Goal: Information Seeking & Learning: Learn about a topic

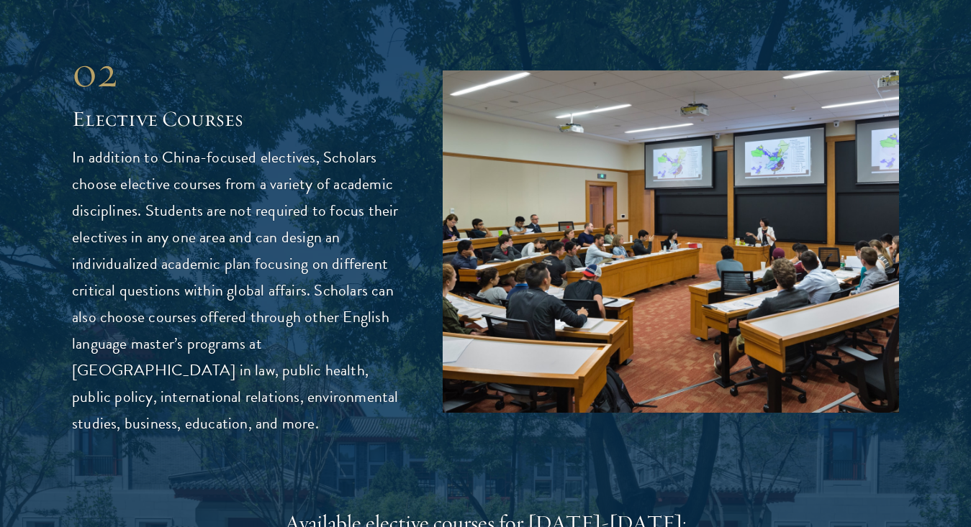
scroll to position [3890, 0]
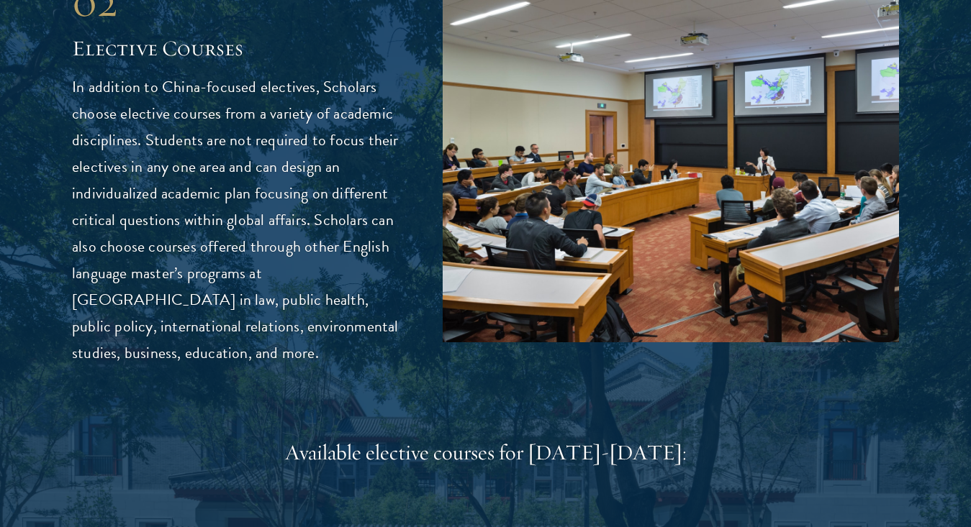
click at [382, 194] on p "In addition to China-focused electives, Scholars choose elective courses from a…" at bounding box center [235, 220] width 327 height 292
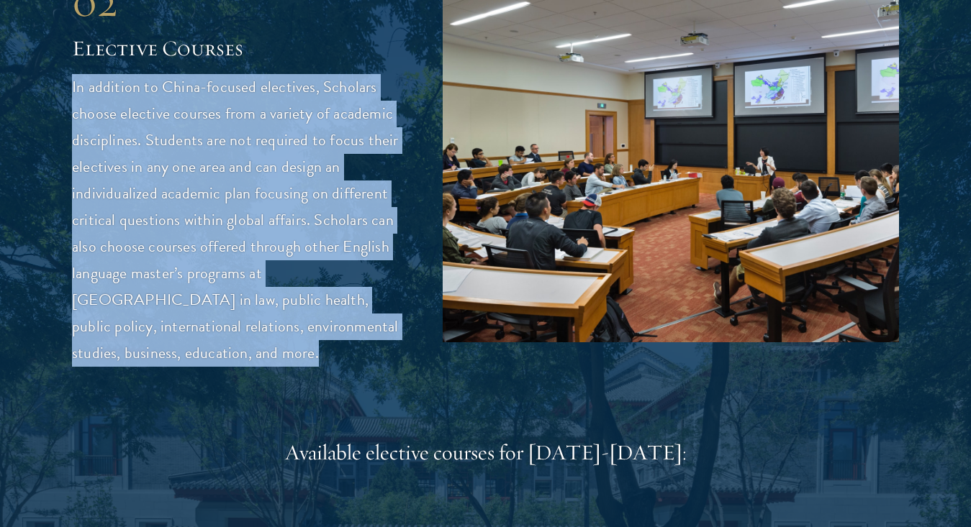
click at [382, 194] on p "In addition to China-focused electives, Scholars choose elective courses from a…" at bounding box center [235, 220] width 327 height 292
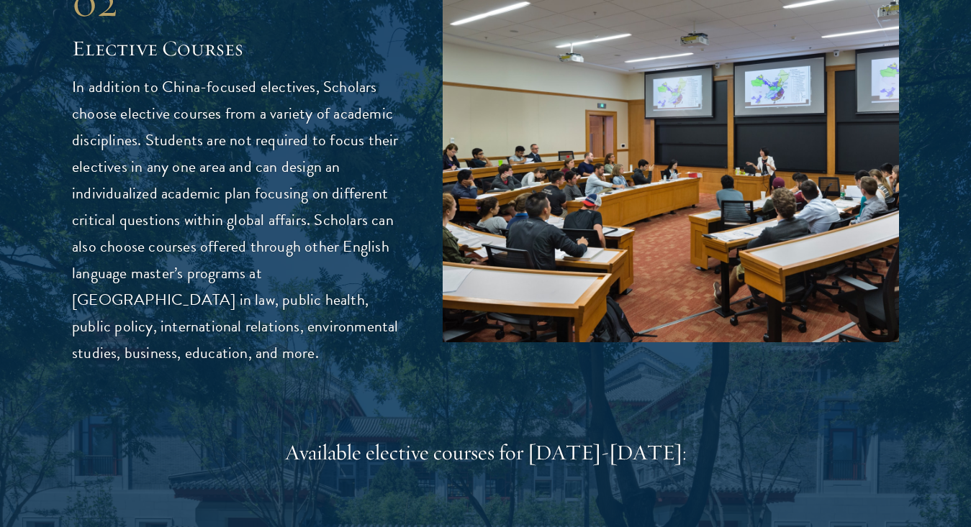
click at [382, 194] on p "In addition to China-focused electives, Scholars choose elective courses from a…" at bounding box center [235, 220] width 327 height 292
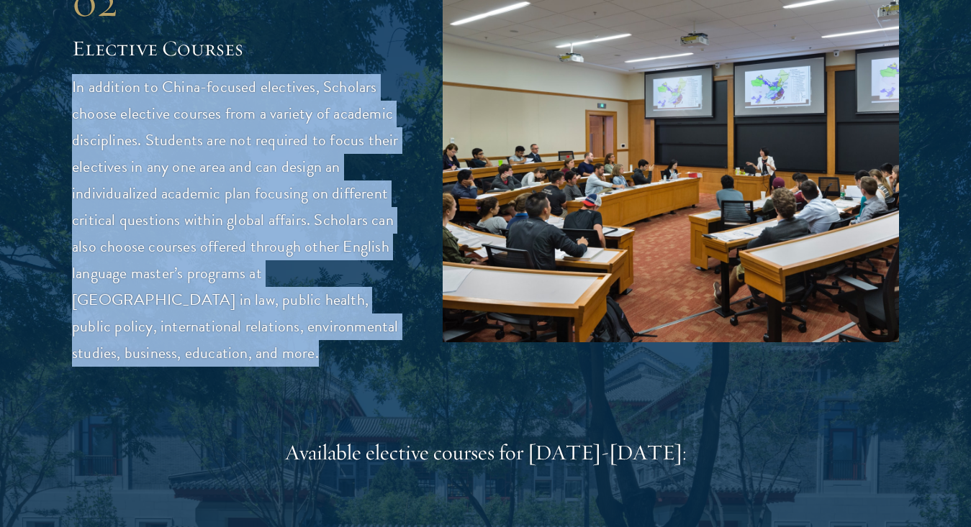
click at [382, 194] on p "In addition to China-focused electives, Scholars choose elective courses from a…" at bounding box center [235, 220] width 327 height 292
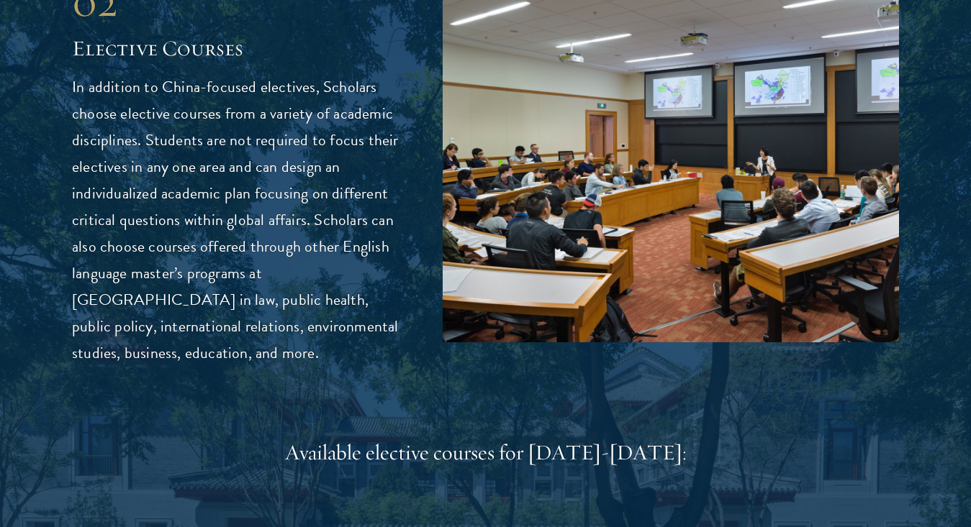
click at [382, 194] on p "In addition to China-focused electives, Scholars choose elective courses from a…" at bounding box center [235, 220] width 327 height 292
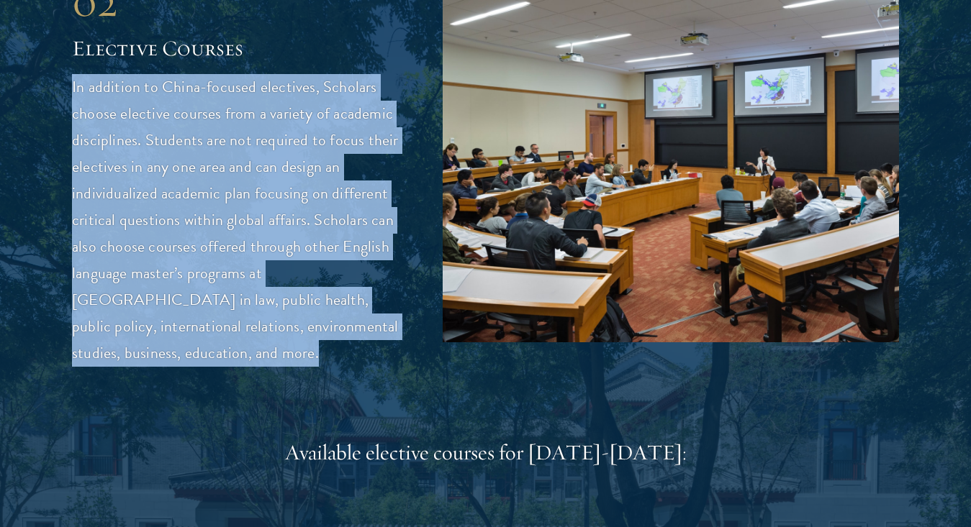
click at [382, 194] on p "In addition to China-focused electives, Scholars choose elective courses from a…" at bounding box center [235, 220] width 327 height 292
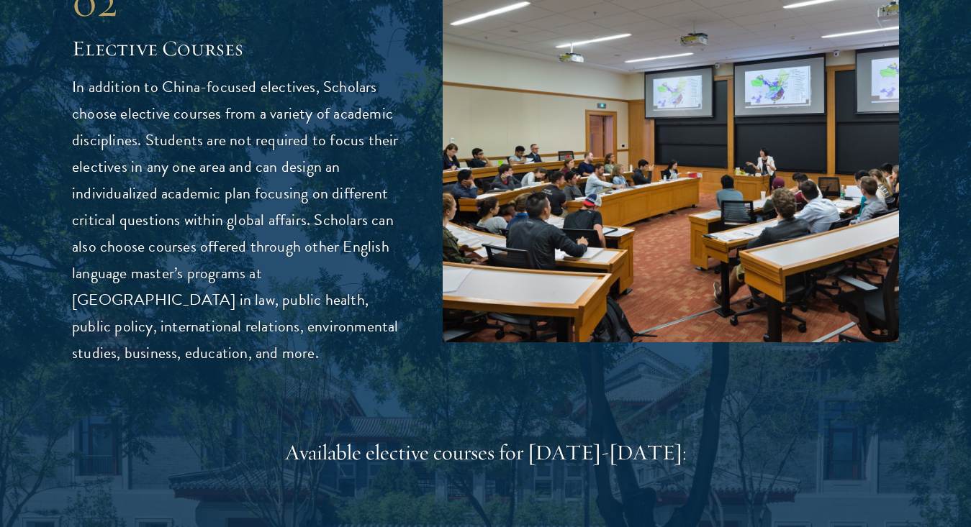
click at [382, 194] on p "In addition to China-focused electives, Scholars choose elective courses from a…" at bounding box center [235, 220] width 327 height 292
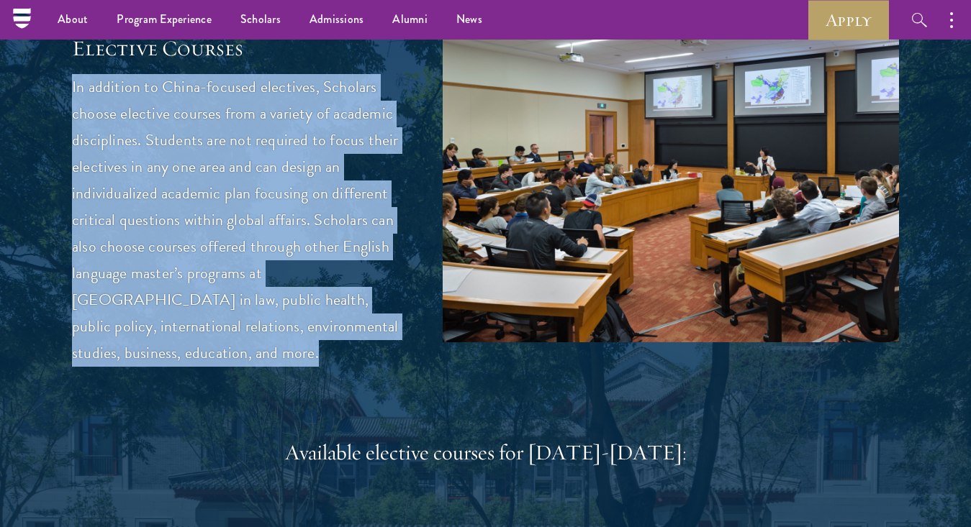
scroll to position [3794, 0]
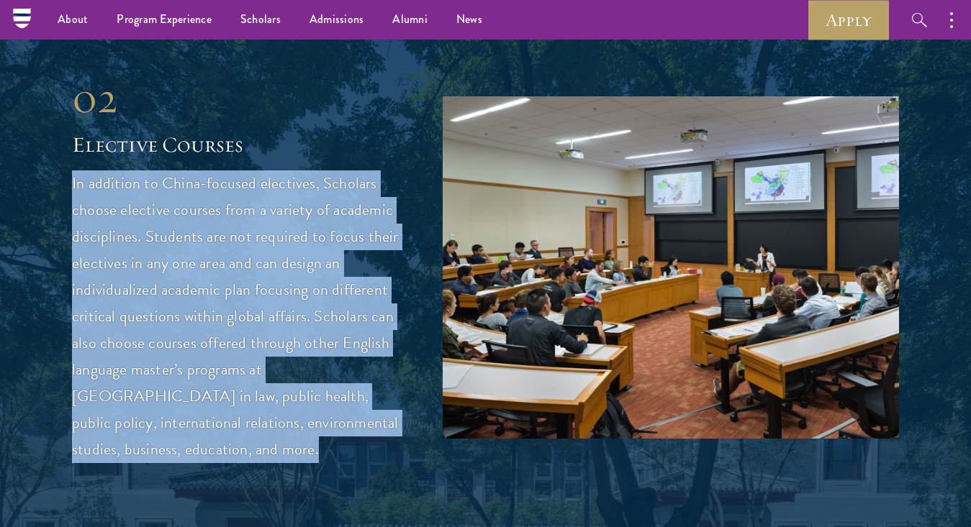
click at [382, 194] on p "In addition to China-focused electives, Scholars choose elective courses from a…" at bounding box center [235, 317] width 327 height 292
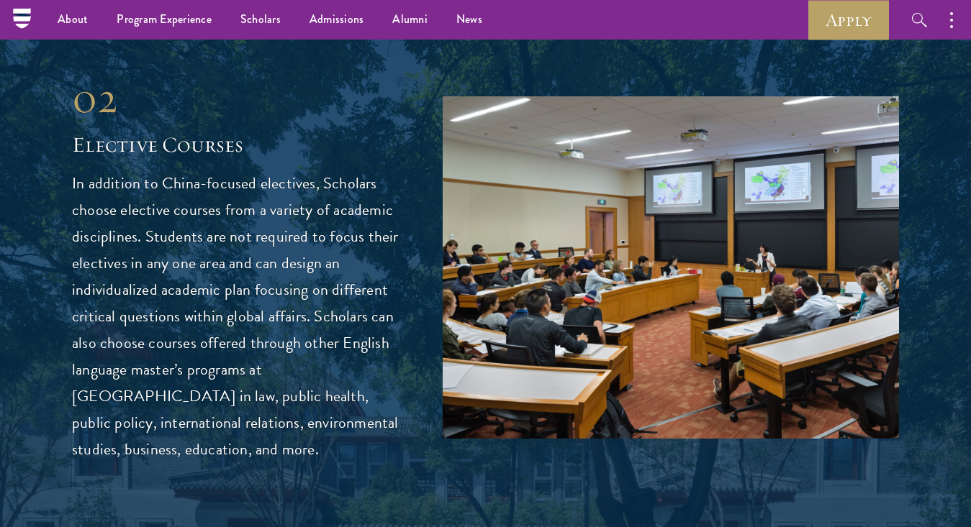
click at [382, 194] on p "In addition to China-focused electives, Scholars choose elective courses from a…" at bounding box center [235, 317] width 327 height 292
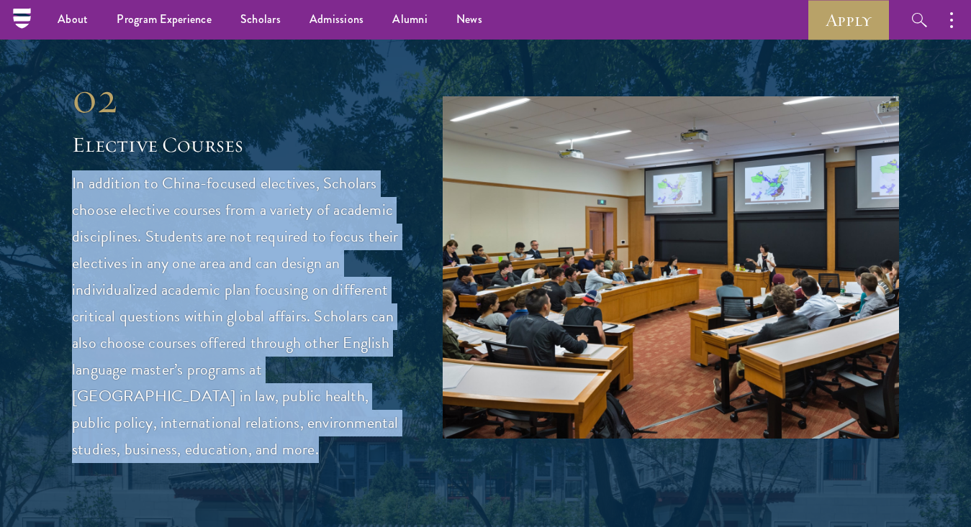
click at [314, 181] on p "In addition to China-focused electives, Scholars choose elective courses from a…" at bounding box center [235, 317] width 327 height 292
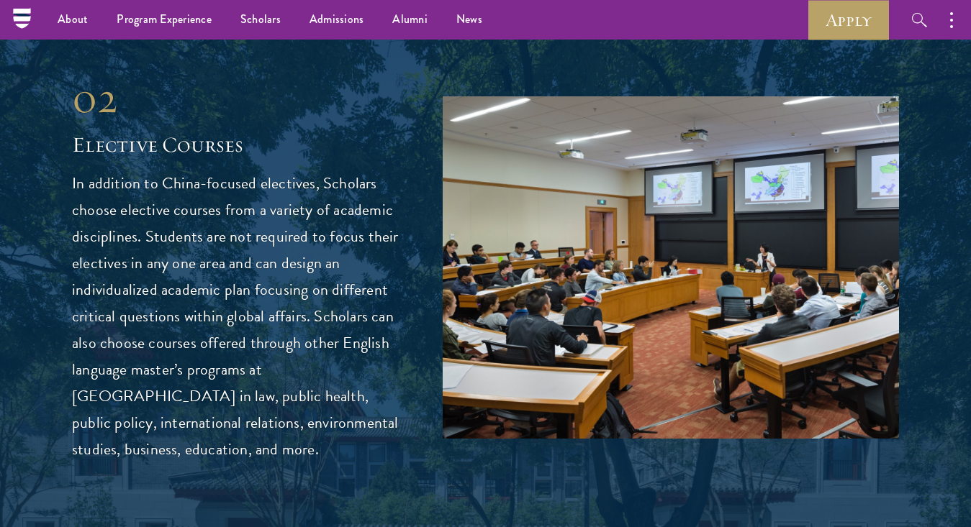
click at [314, 181] on p "In addition to China-focused electives, Scholars choose elective courses from a…" at bounding box center [235, 317] width 327 height 292
click at [339, 180] on p "In addition to China-focused electives, Scholars choose elective courses from a…" at bounding box center [235, 317] width 327 height 292
click at [306, 210] on p "In addition to China-focused electives, Scholars choose elective courses from a…" at bounding box center [235, 317] width 327 height 292
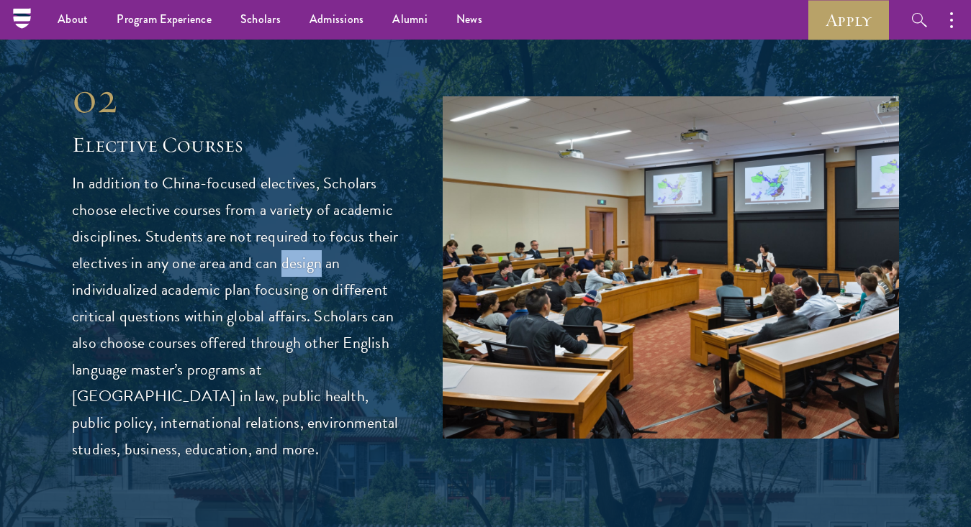
click at [329, 212] on p "In addition to China-focused electives, Scholars choose elective courses from a…" at bounding box center [235, 317] width 327 height 292
click at [322, 230] on p "In addition to China-focused electives, Scholars choose elective courses from a…" at bounding box center [235, 317] width 327 height 292
click at [365, 230] on p "In addition to China-focused electives, Scholars choose elective courses from a…" at bounding box center [235, 317] width 327 height 292
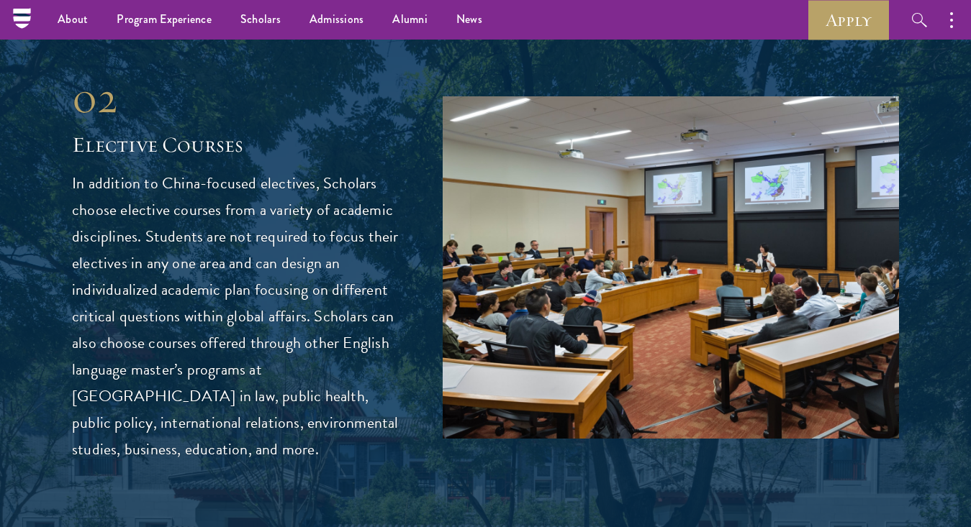
click at [365, 230] on p "In addition to China-focused electives, Scholars choose elective courses from a…" at bounding box center [235, 317] width 327 height 292
click at [330, 264] on p "In addition to China-focused electives, Scholars choose elective courses from a…" at bounding box center [235, 317] width 327 height 292
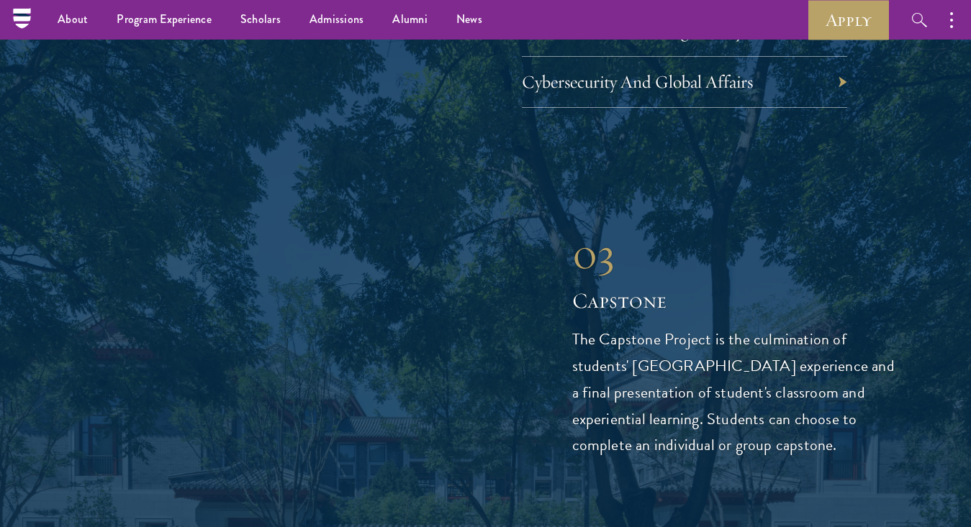
scroll to position [4924, 0]
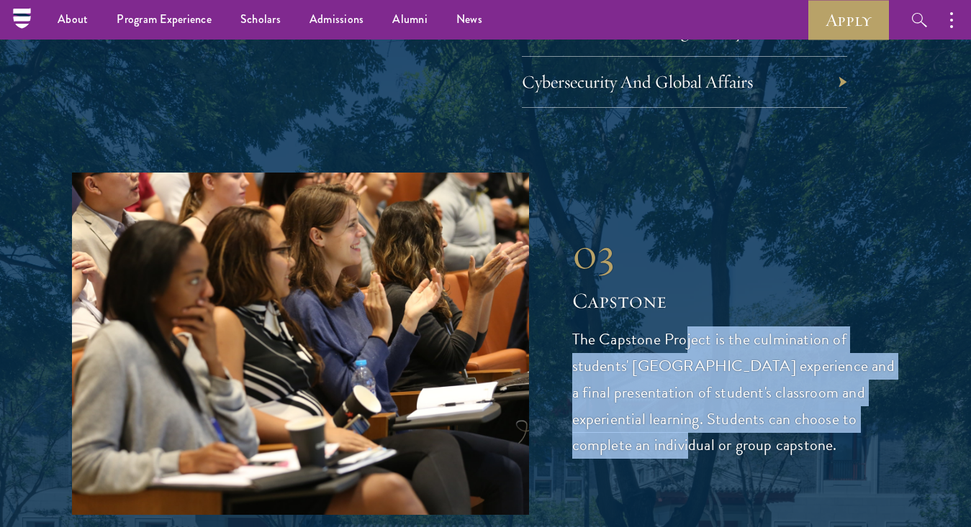
drag, startPoint x: 682, startPoint y: 259, endPoint x: 682, endPoint y: 357, distance: 97.8
click at [682, 357] on p "The Capstone Project is the culmination of students' [GEOGRAPHIC_DATA] experien…" at bounding box center [735, 393] width 327 height 133
drag, startPoint x: 703, startPoint y: 253, endPoint x: 703, endPoint y: 363, distance: 110.1
click at [703, 363] on p "The Capstone Project is the culmination of students' [GEOGRAPHIC_DATA] experien…" at bounding box center [735, 393] width 327 height 133
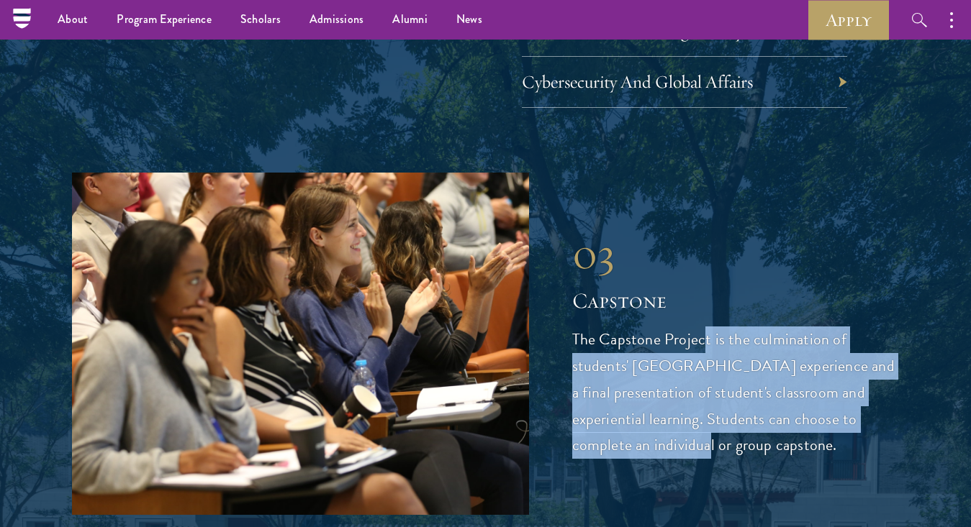
click at [703, 363] on p "The Capstone Project is the culmination of students' [GEOGRAPHIC_DATA] experien…" at bounding box center [735, 393] width 327 height 133
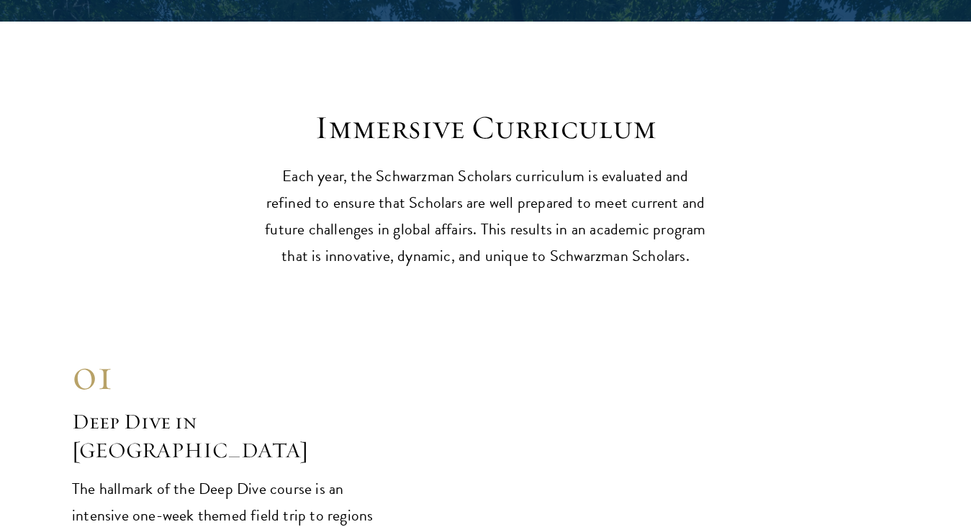
scroll to position [5563, 0]
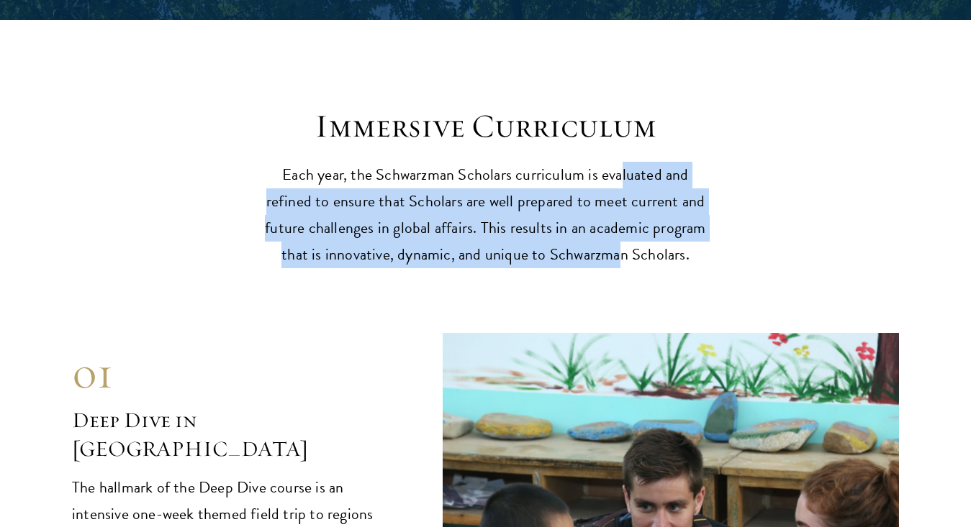
drag, startPoint x: 619, startPoint y: 93, endPoint x: 619, endPoint y: 158, distance: 64.7
click at [619, 162] on p "Each year, the Schwarzman Scholars curriculum is evaluated and refined to ensur…" at bounding box center [486, 215] width 446 height 106
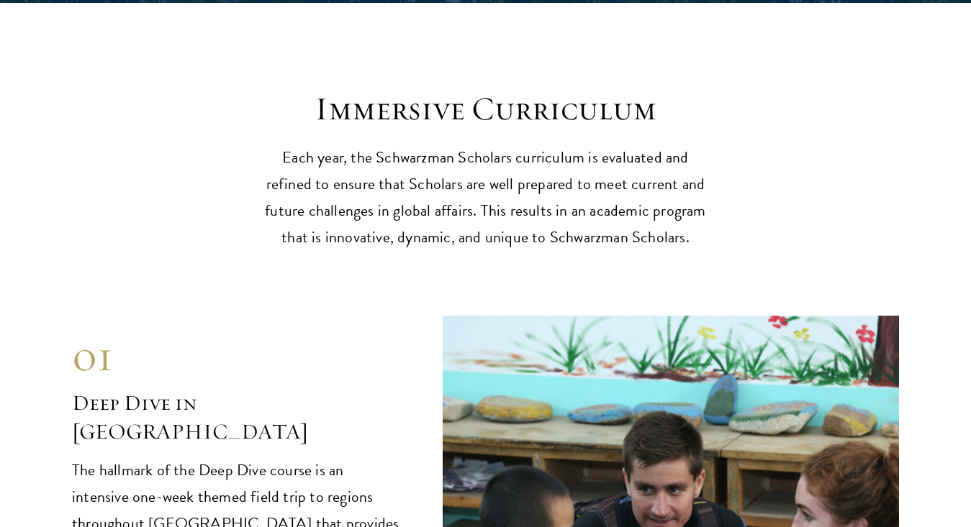
scroll to position [5581, 0]
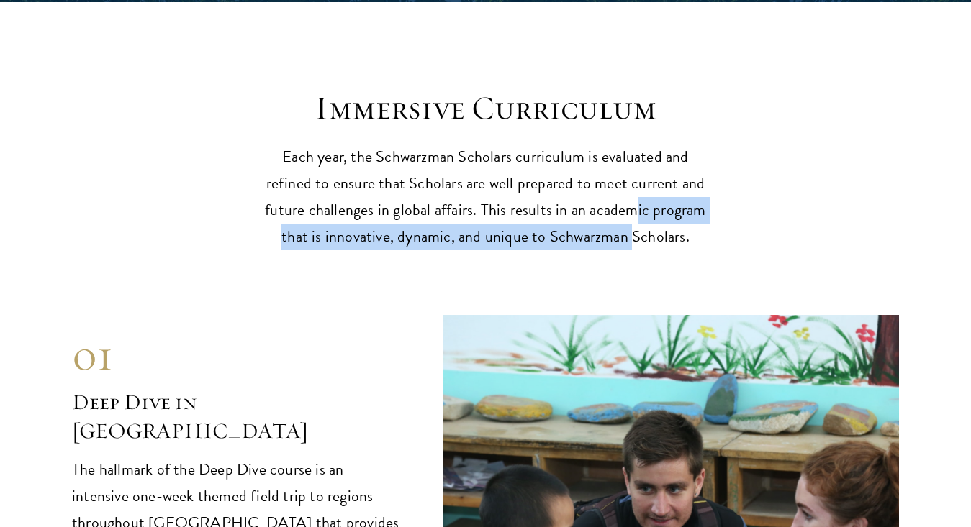
drag, startPoint x: 633, startPoint y: 117, endPoint x: 633, endPoint y: 137, distance: 19.4
click at [633, 144] on p "Each year, the Schwarzman Scholars curriculum is evaluated and refined to ensur…" at bounding box center [486, 197] width 446 height 106
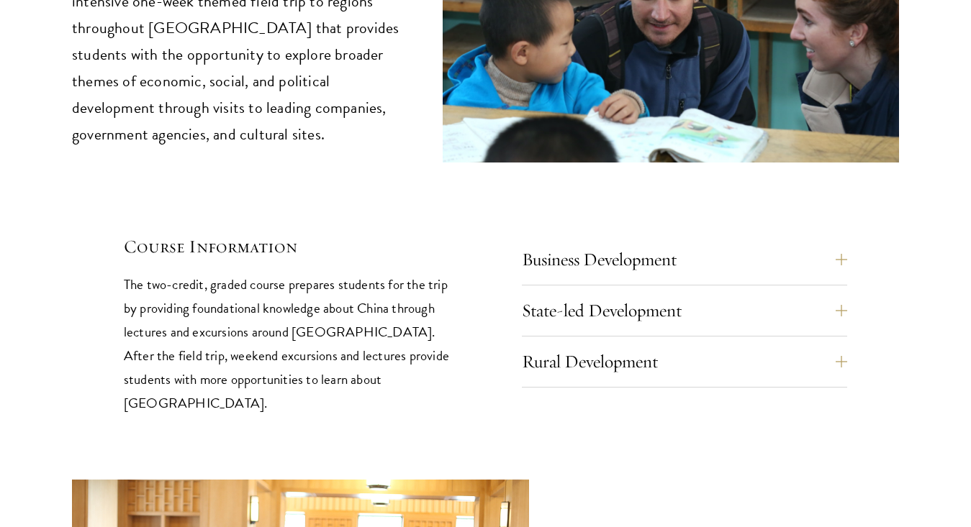
scroll to position [6076, 0]
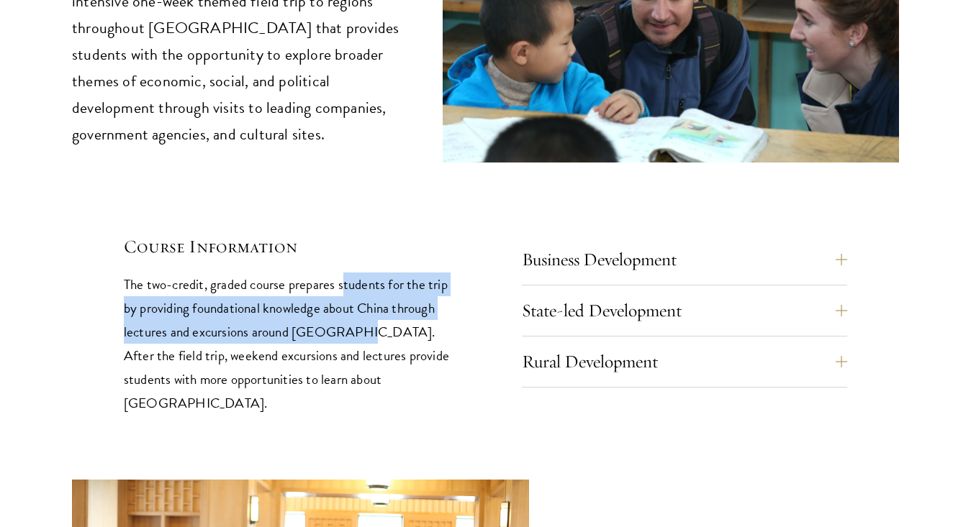
drag, startPoint x: 347, startPoint y: 200, endPoint x: 347, endPoint y: 240, distance: 40.3
click at [347, 273] on p "The two-credit, graded course prepares students for the trip by providing found…" at bounding box center [287, 344] width 326 height 142
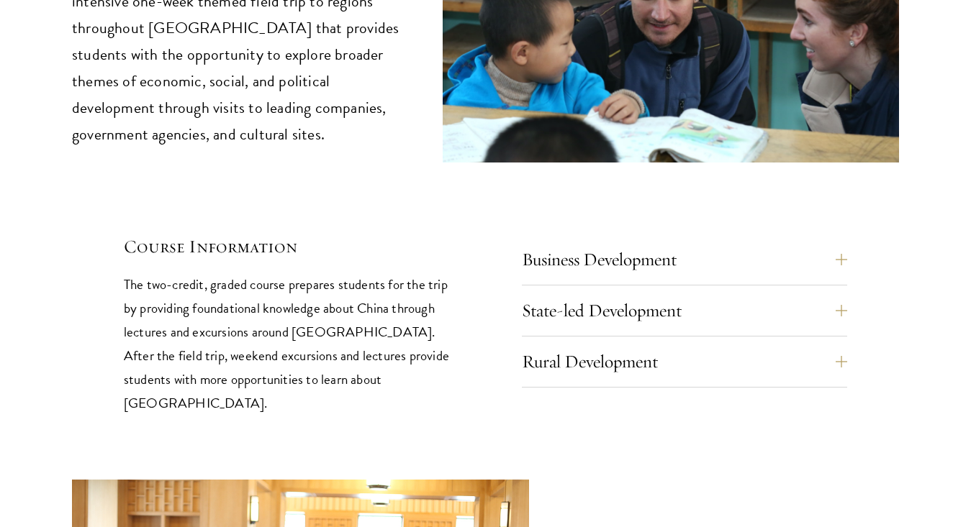
click at [347, 273] on p "The two-credit, graded course prepares students for the trip by providing found…" at bounding box center [287, 344] width 326 height 142
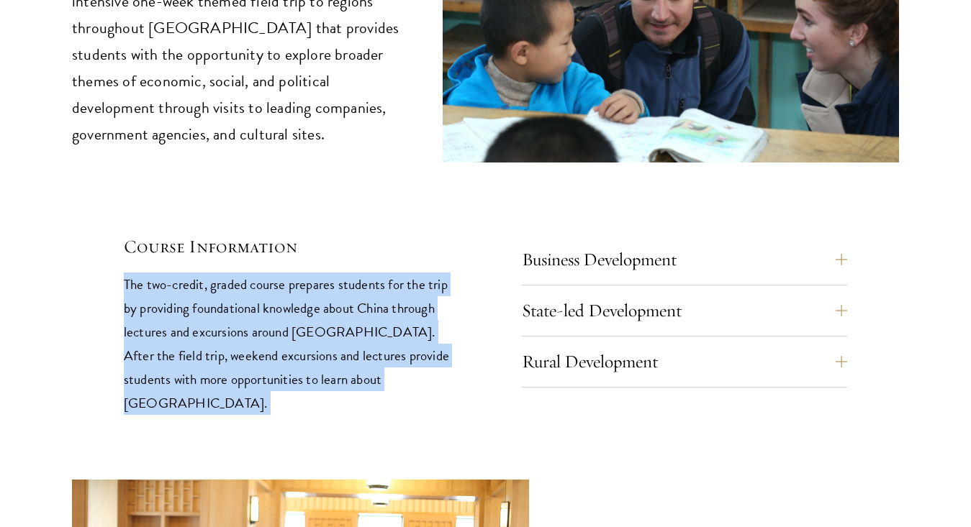
click at [347, 273] on p "The two-credit, graded course prepares students for the trip by providing found…" at bounding box center [287, 344] width 326 height 142
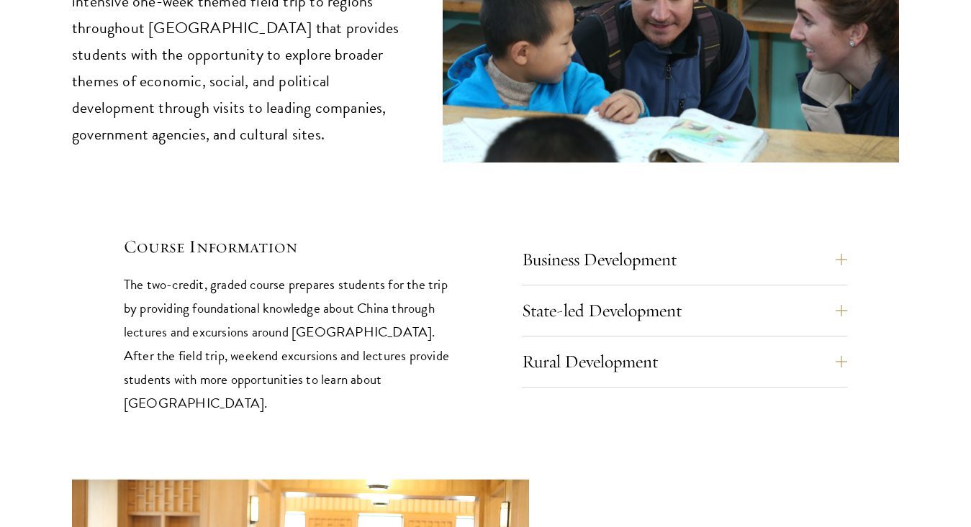
click at [347, 273] on p "The two-credit, graded course prepares students for the trip by providing found…" at bounding box center [287, 344] width 326 height 142
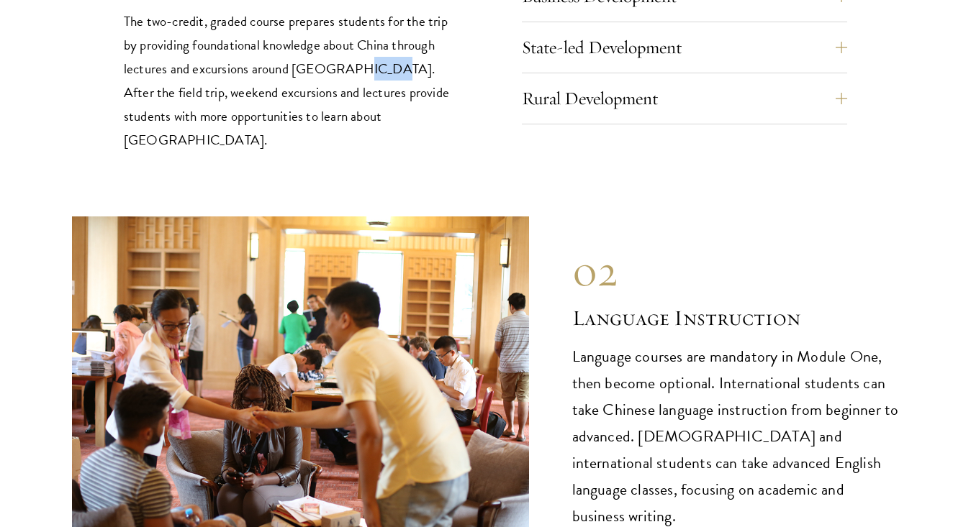
scroll to position [6344, 0]
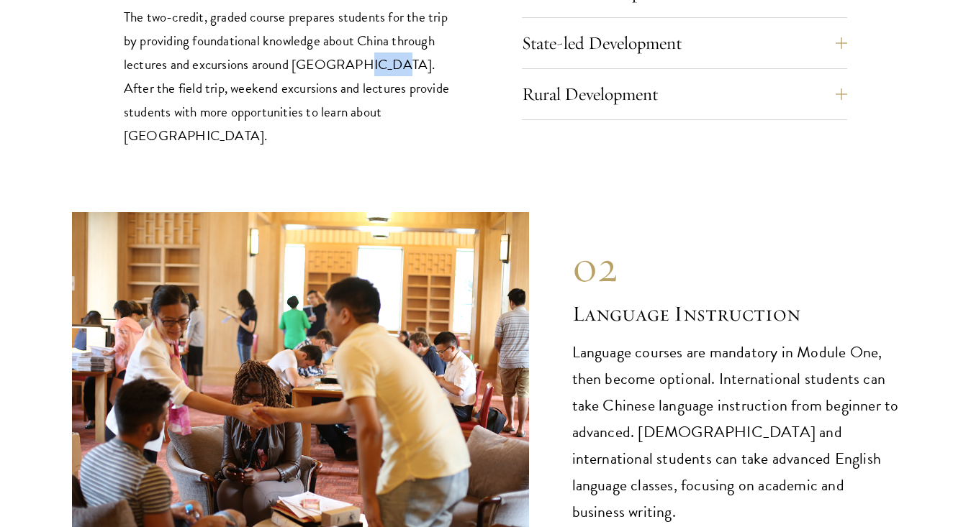
click at [558, 212] on div "02 Language Instruction 02 Language Instruction Language courses are mandatory …" at bounding box center [485, 383] width 827 height 342
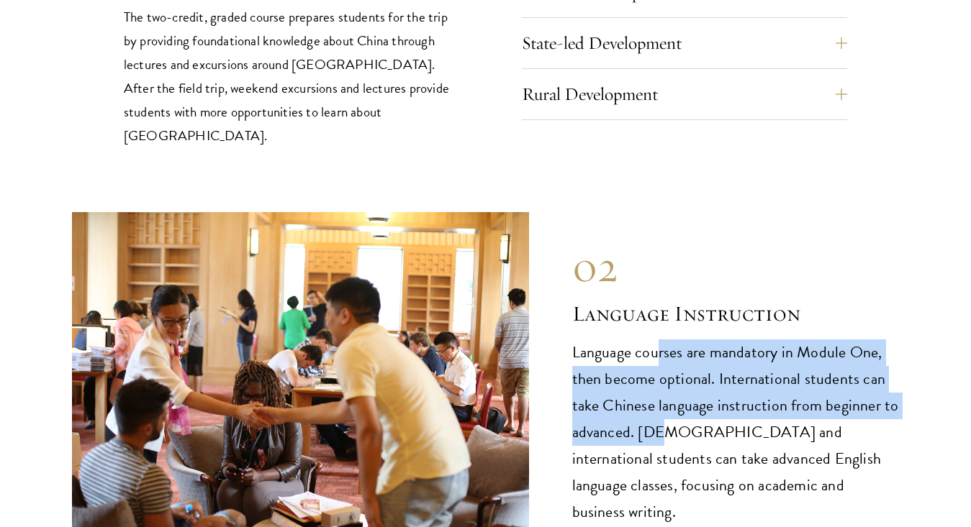
drag, startPoint x: 659, startPoint y: 245, endPoint x: 662, endPoint y: 324, distance: 79.2
click at [662, 340] on p "Language courses are mandatory in Module One, then become optional. Internation…" at bounding box center [735, 433] width 327 height 186
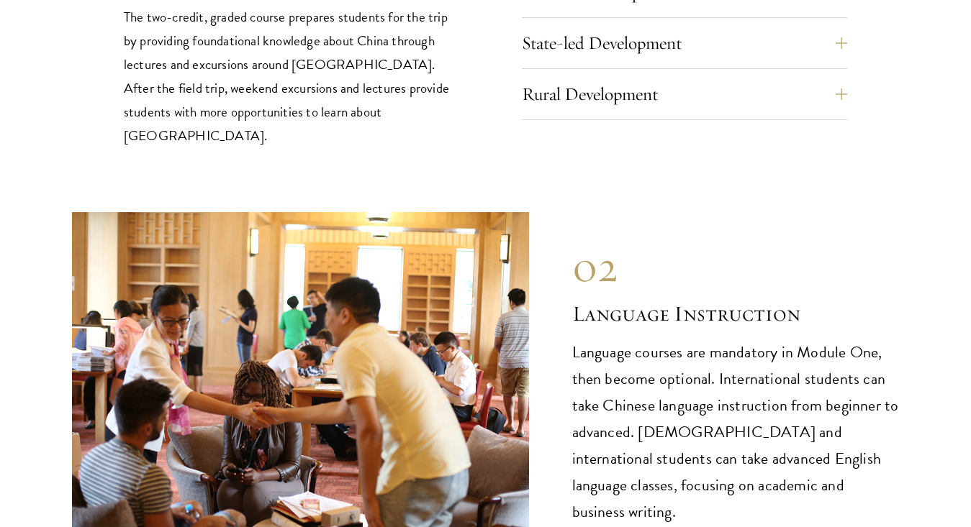
click at [662, 340] on p "Language courses are mandatory in Module One, then become optional. Internation…" at bounding box center [735, 433] width 327 height 186
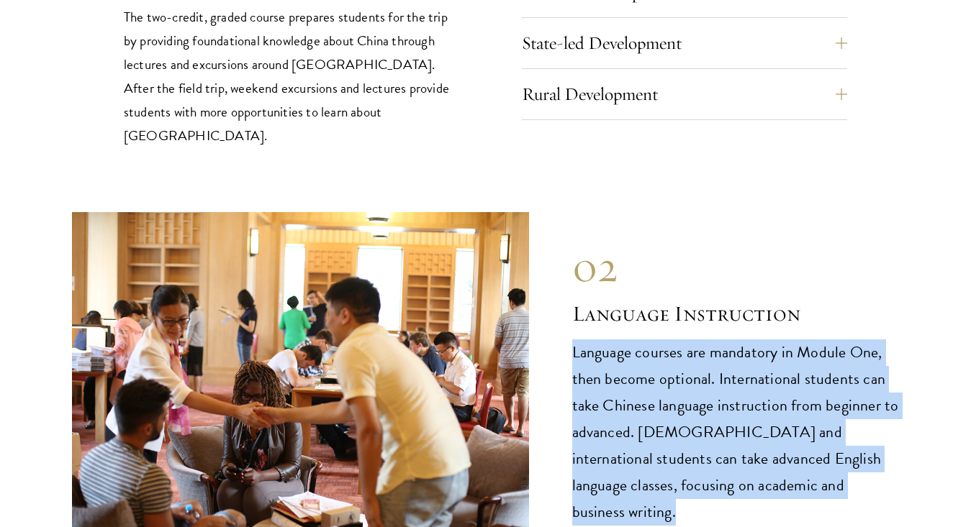
click at [662, 340] on p "Language courses are mandatory in Module One, then become optional. Internation…" at bounding box center [735, 433] width 327 height 186
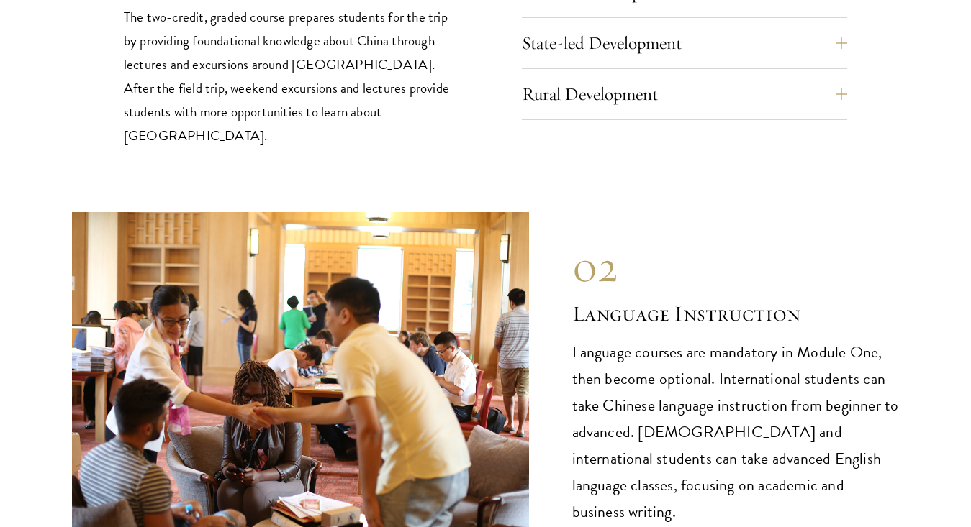
click at [662, 340] on p "Language courses are mandatory in Module One, then become optional. Internation…" at bounding box center [735, 433] width 327 height 186
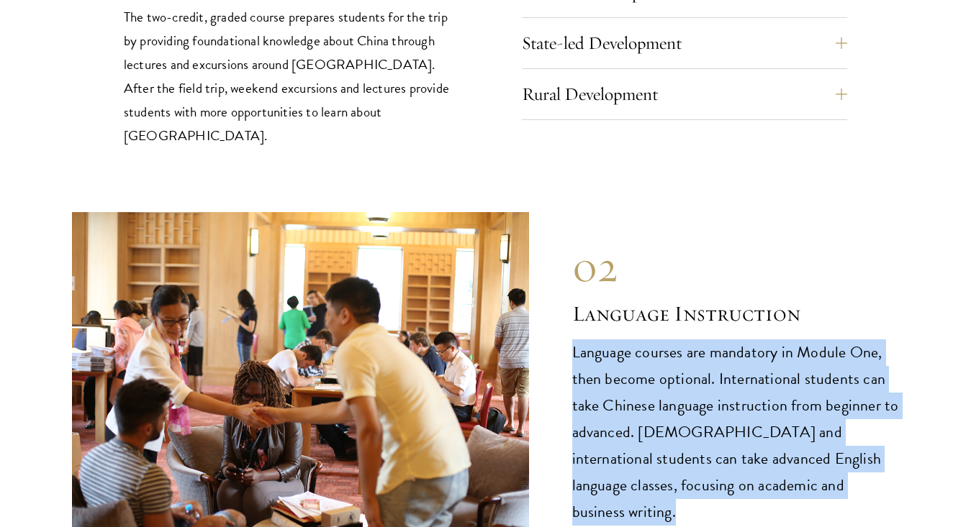
click at [662, 340] on p "Language courses are mandatory in Module One, then become optional. Internation…" at bounding box center [735, 433] width 327 height 186
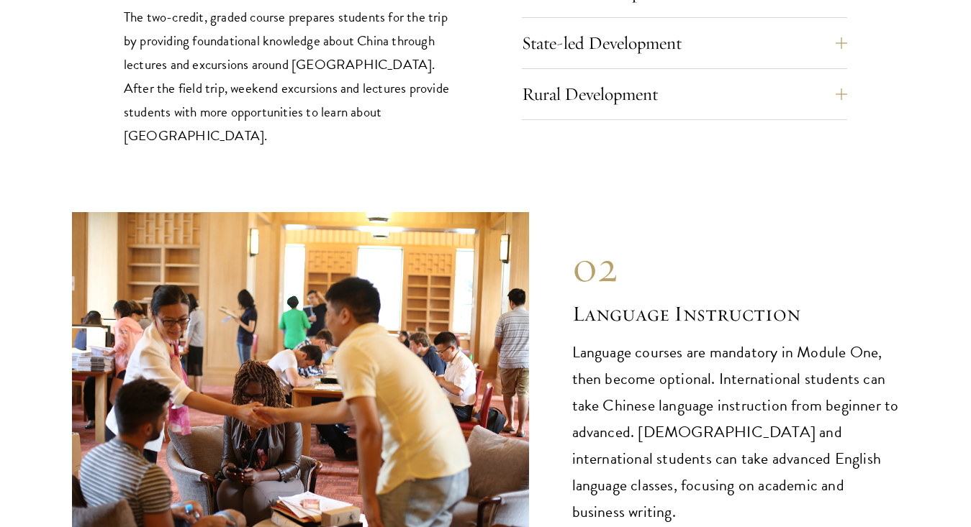
click at [662, 340] on p "Language courses are mandatory in Module One, then become optional. Internation…" at bounding box center [735, 433] width 327 height 186
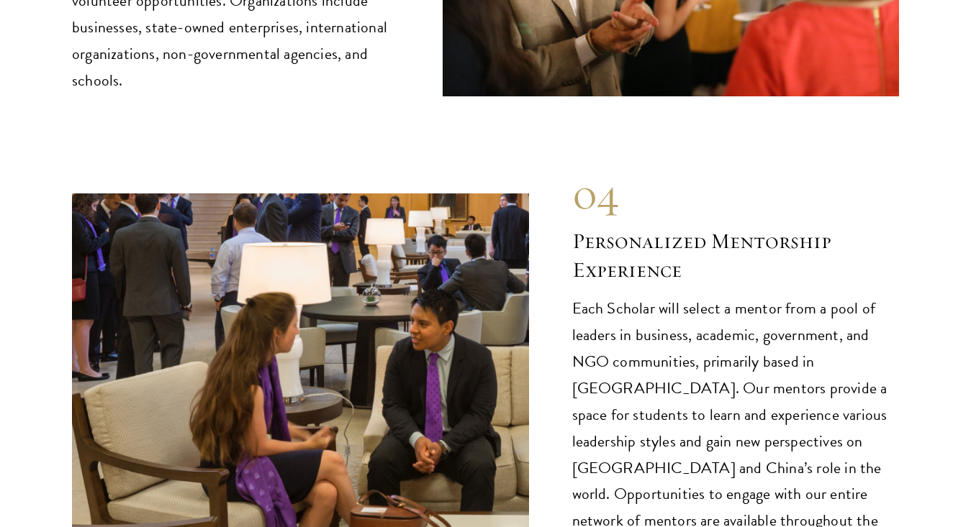
scroll to position [7218, 0]
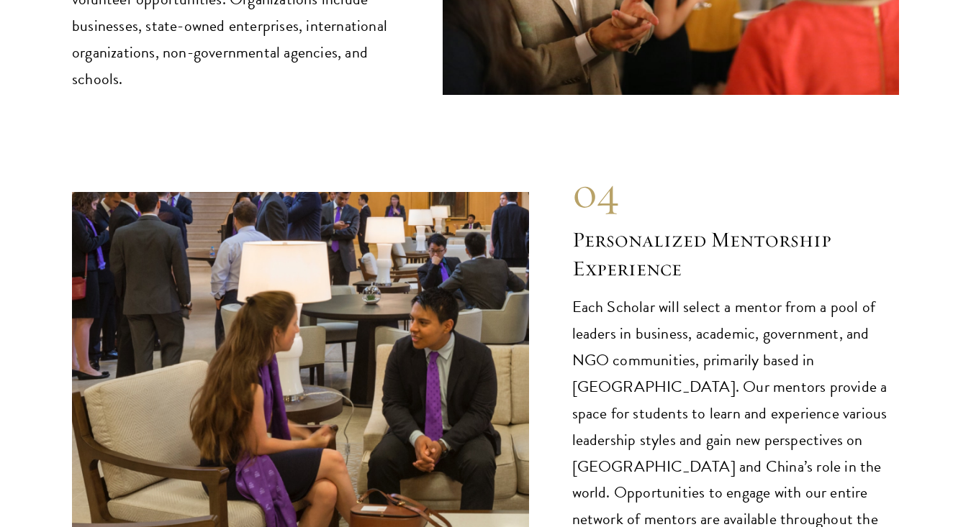
click at [686, 177] on div "04 Personalized Mentorship Experience Each Scholar will select a mentor from a …" at bounding box center [735, 363] width 327 height 393
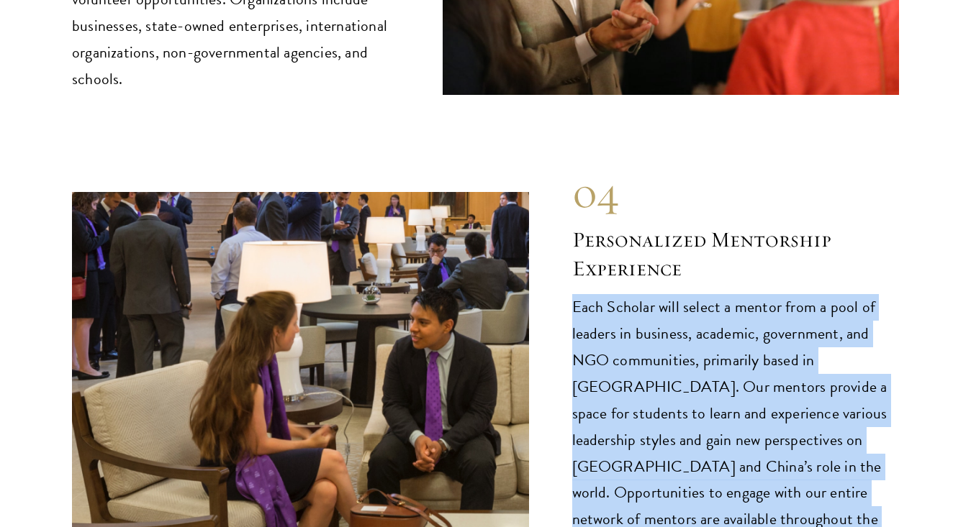
click at [686, 177] on div "04 Personalized Mentorship Experience Each Scholar will select a mentor from a …" at bounding box center [735, 363] width 327 height 393
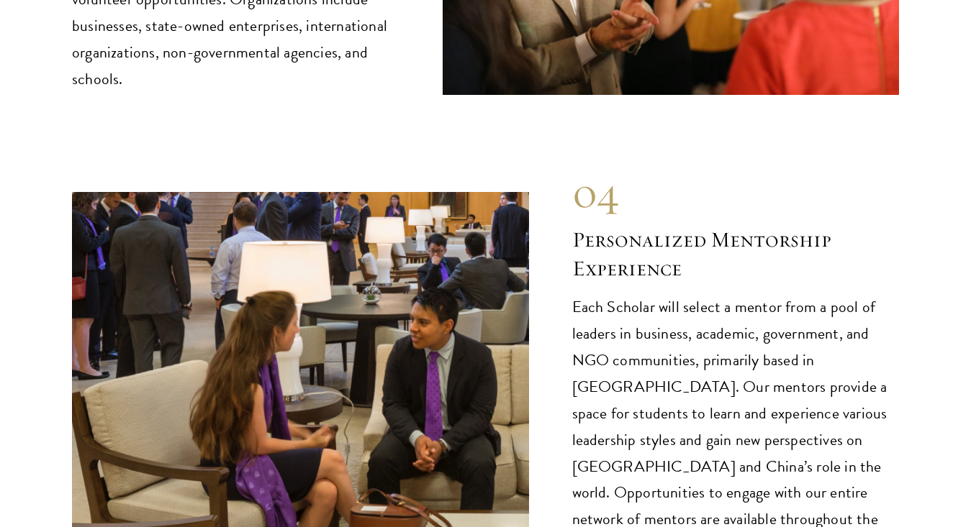
click at [686, 177] on div "04 Personalized Mentorship Experience Each Scholar will select a mentor from a …" at bounding box center [735, 363] width 327 height 393
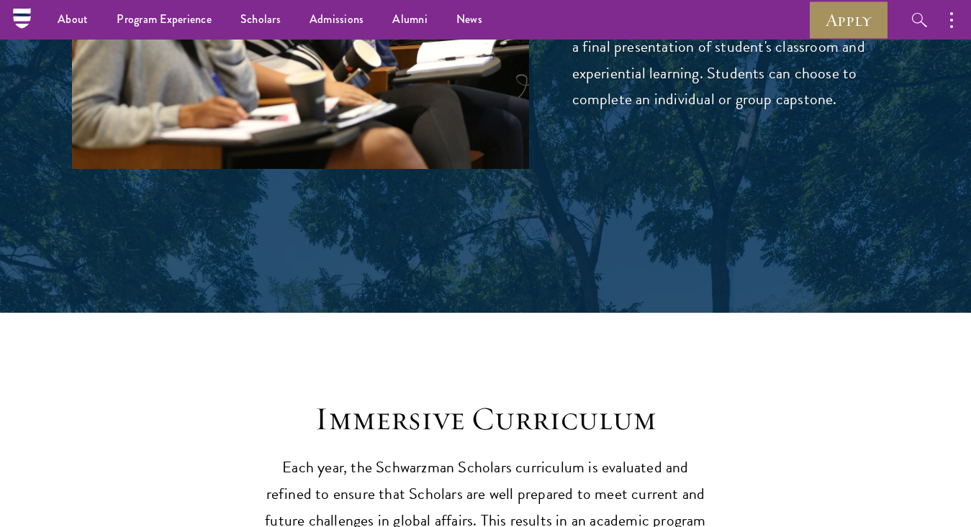
scroll to position [4460, 0]
